Goal: Task Accomplishment & Management: Use online tool/utility

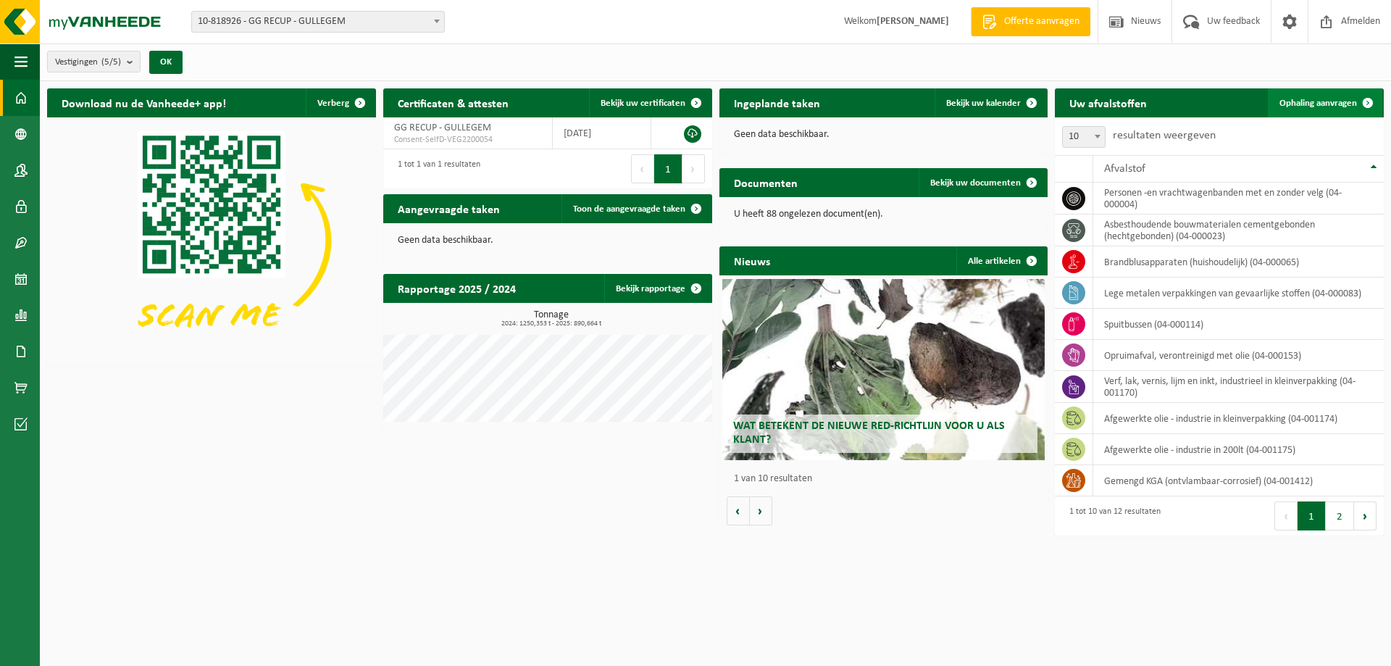
click at [1299, 104] on span "Ophaling aanvragen" at bounding box center [1318, 103] width 78 height 9
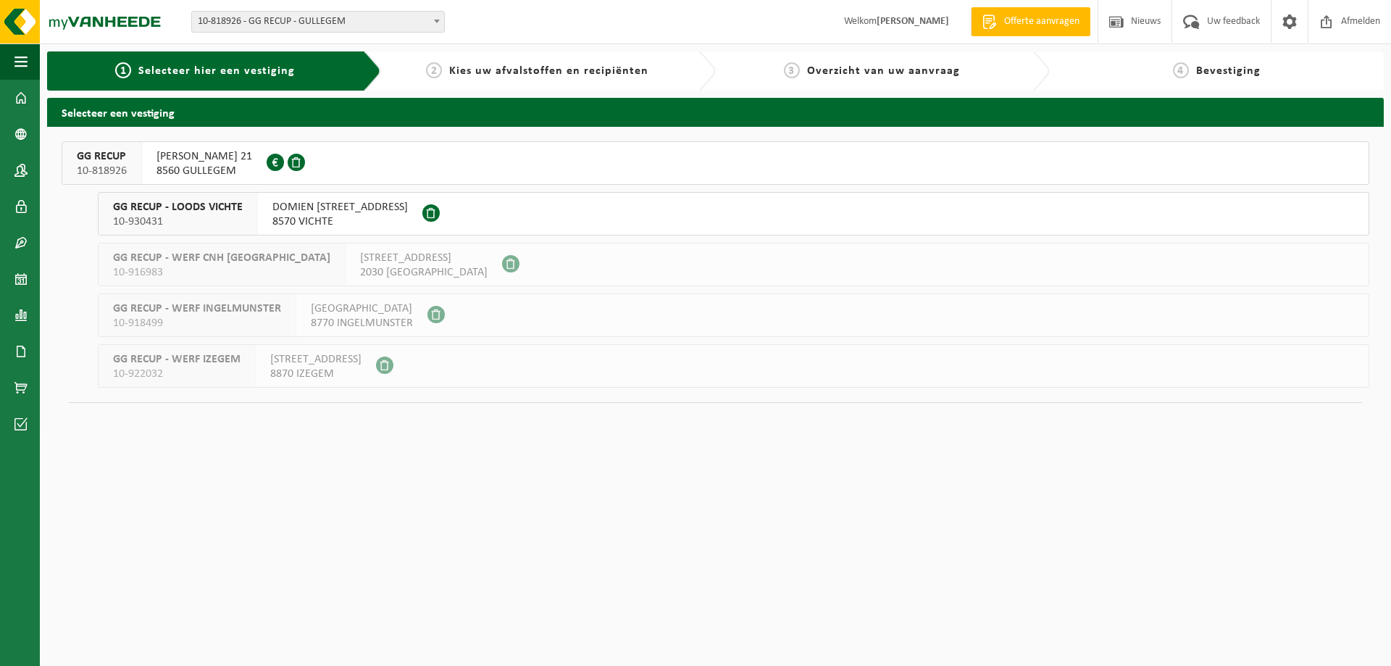
click at [382, 155] on button "GG RECUP 10-818926 HUGO VERRIESTLAAN 21 8560 GULLEGEM 0674.778.421" at bounding box center [715, 162] width 1307 height 43
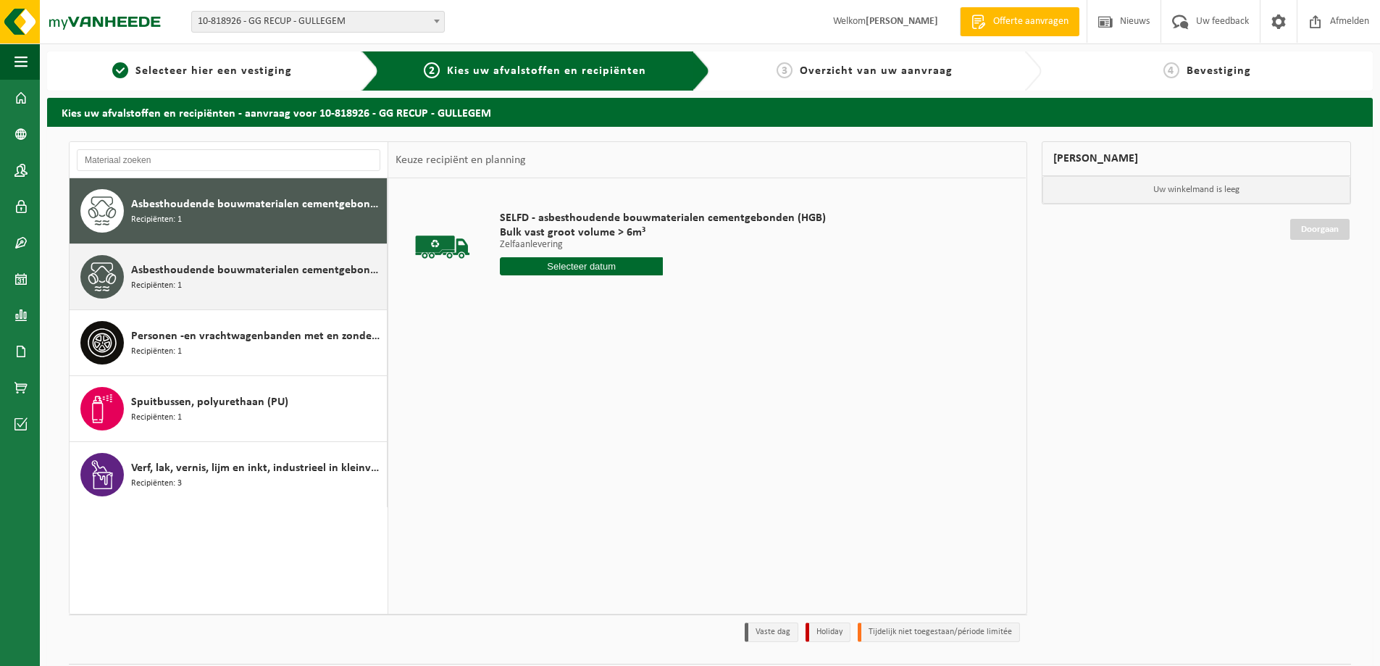
click at [259, 269] on span "Asbesthoudende bouwmaterialen cementgebonden met isolatie(hechtgebonden)" at bounding box center [257, 269] width 252 height 17
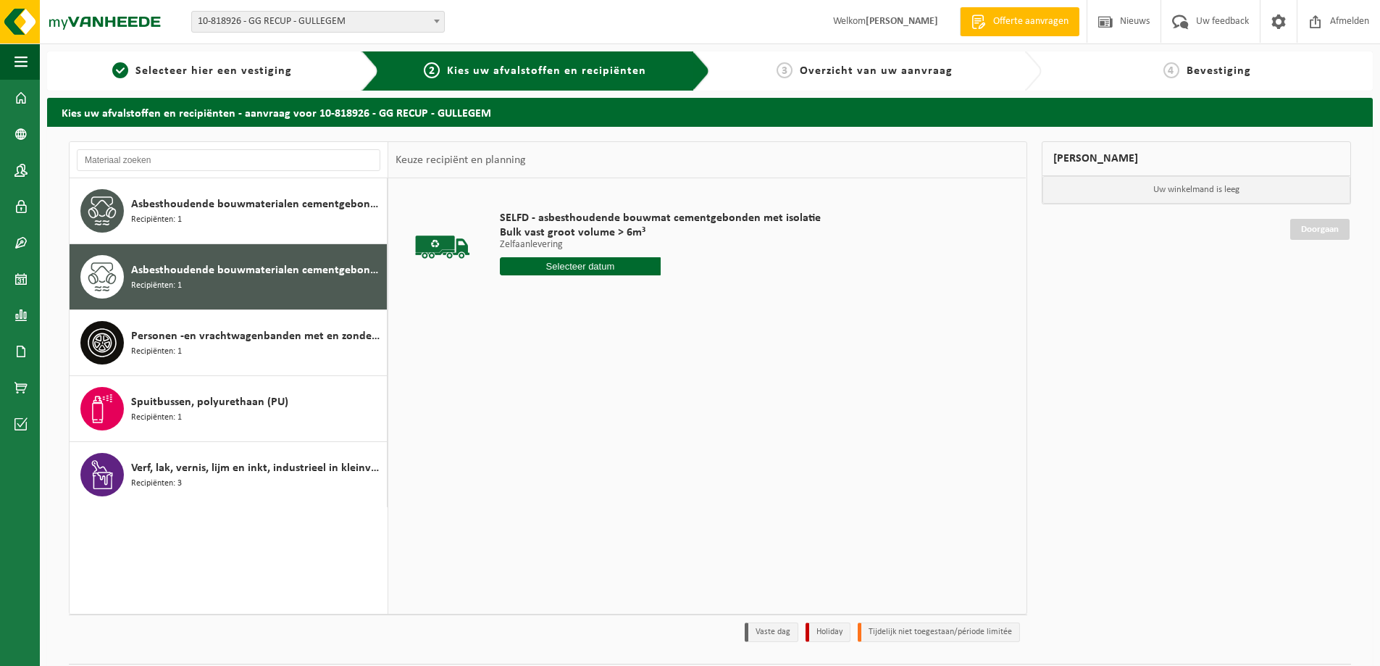
click at [598, 267] on input "text" at bounding box center [580, 266] width 161 height 18
click at [614, 415] on div "22" at bounding box center [615, 417] width 25 height 23
type input "Van [DATE]"
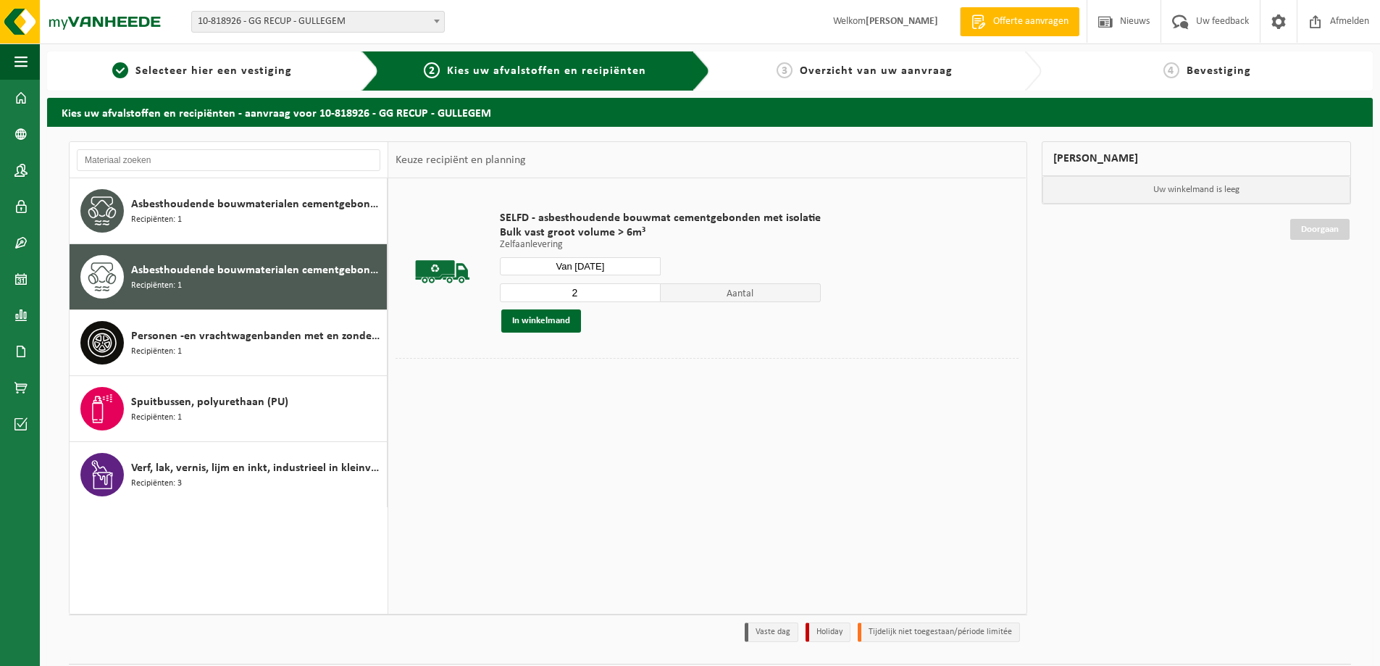
type input "2"
click at [644, 289] on input "2" at bounding box center [580, 292] width 161 height 19
click at [552, 322] on button "In winkelmand" at bounding box center [541, 320] width 80 height 23
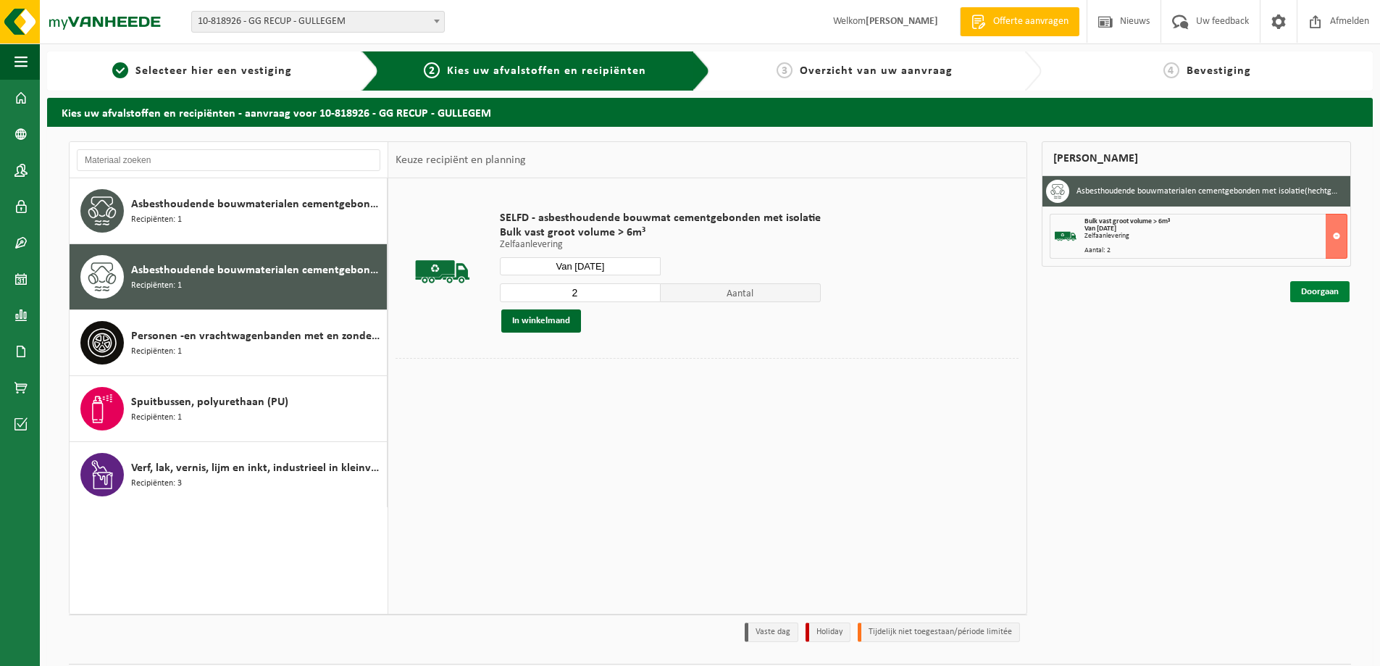
click at [1315, 289] on link "Doorgaan" at bounding box center [1319, 291] width 59 height 21
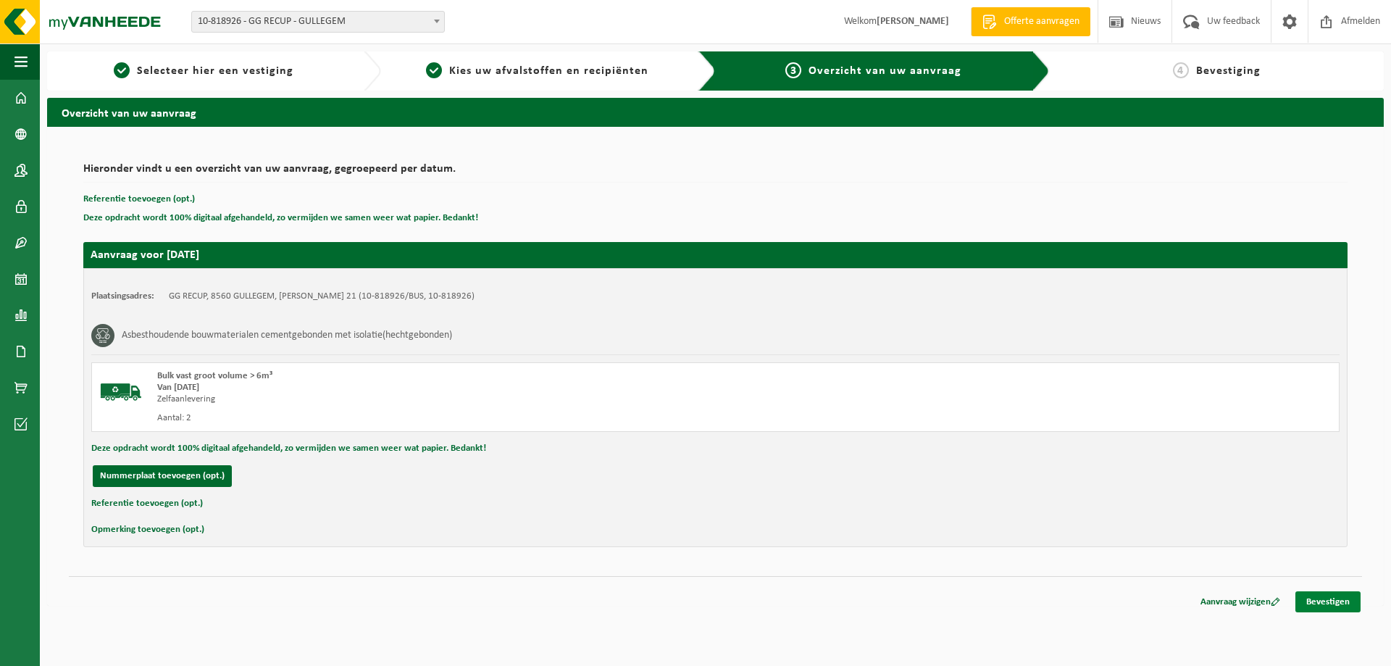
click at [1331, 603] on link "Bevestigen" at bounding box center [1327, 601] width 65 height 21
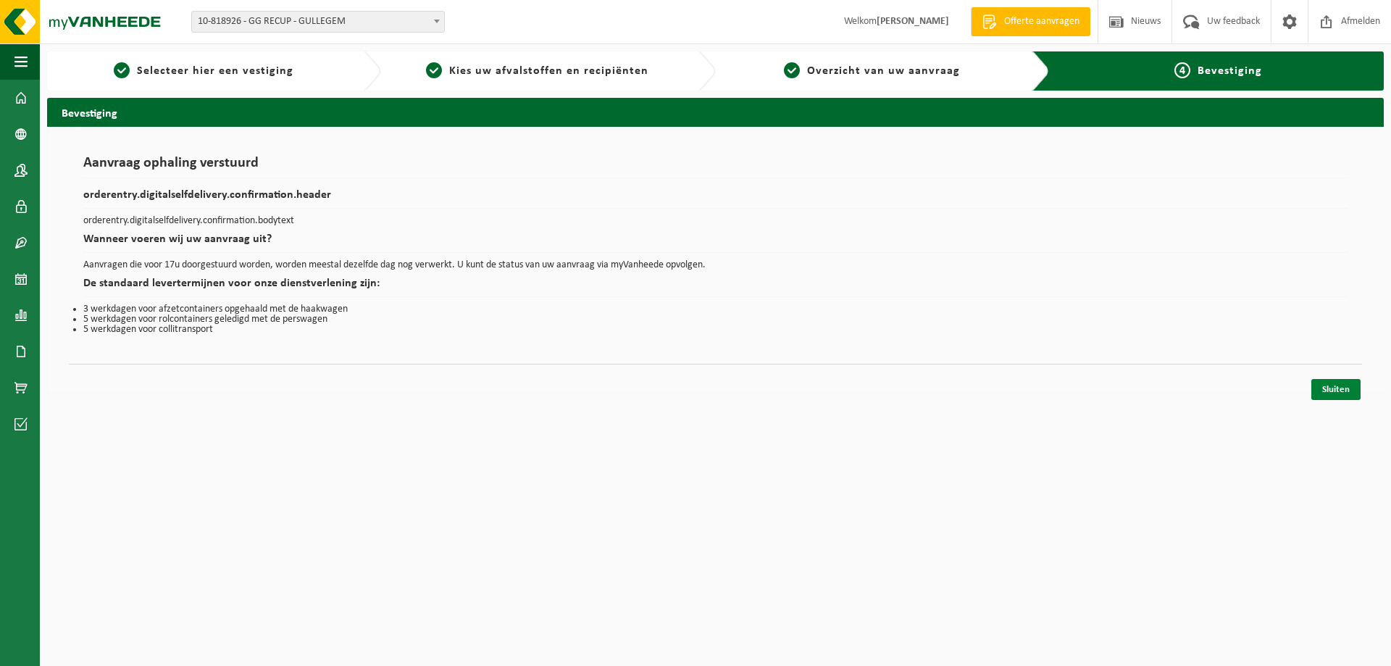
click at [1339, 393] on link "Sluiten" at bounding box center [1335, 389] width 49 height 21
